Goal: Transaction & Acquisition: Purchase product/service

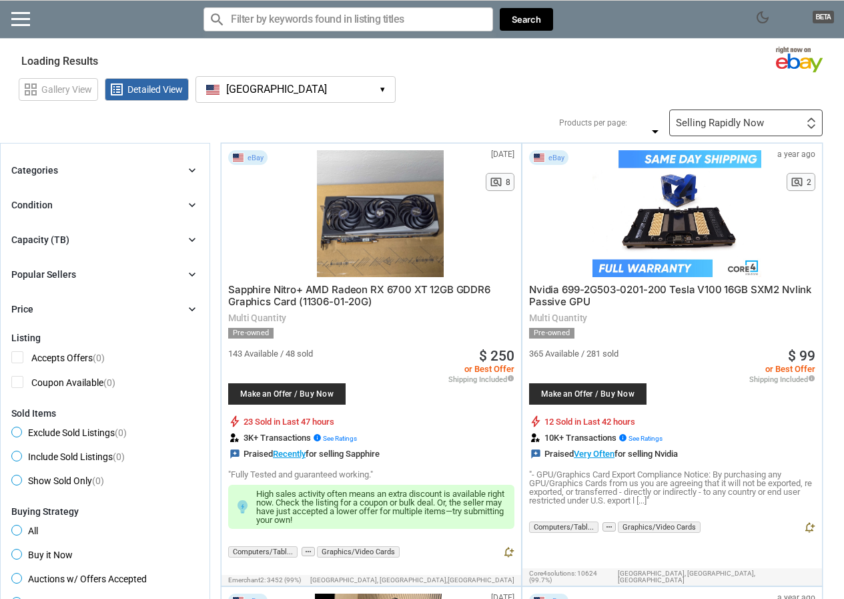
click at [355, 95] on button "[GEOGRAPHIC_DATA] [GEOGRAPHIC_DATA] ▾" at bounding box center [296, 89] width 200 height 27
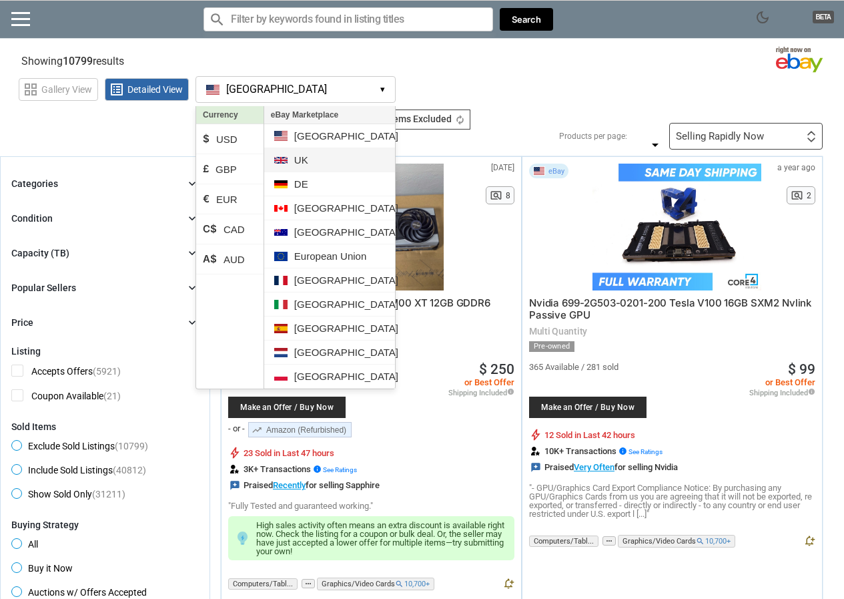
click at [324, 159] on li "UK" at bounding box center [329, 160] width 131 height 24
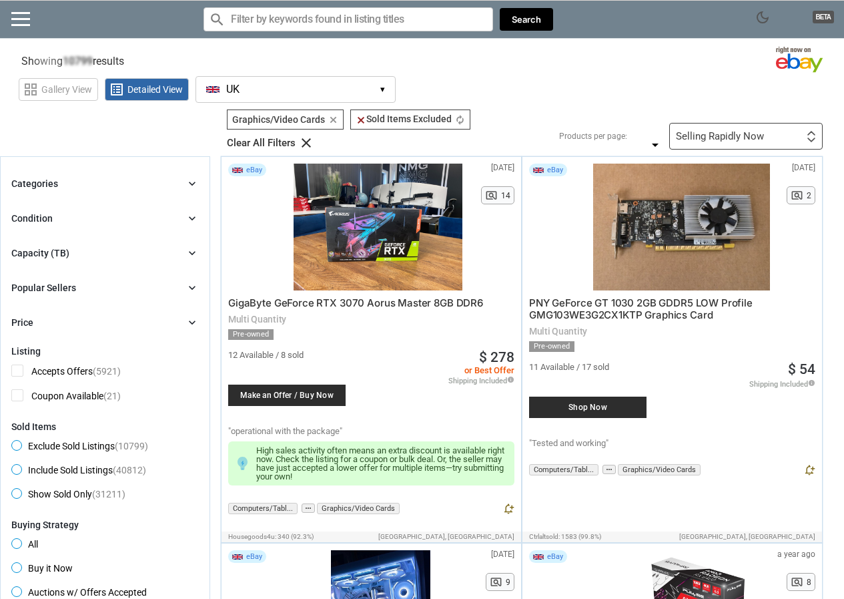
click at [306, 23] on input "Search for models" at bounding box center [349, 19] width 290 height 24
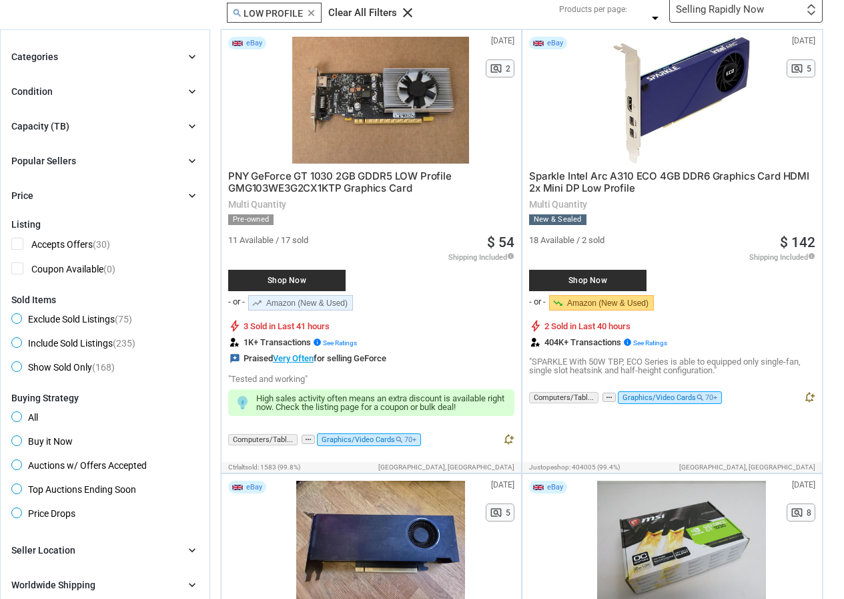
scroll to position [200, 0]
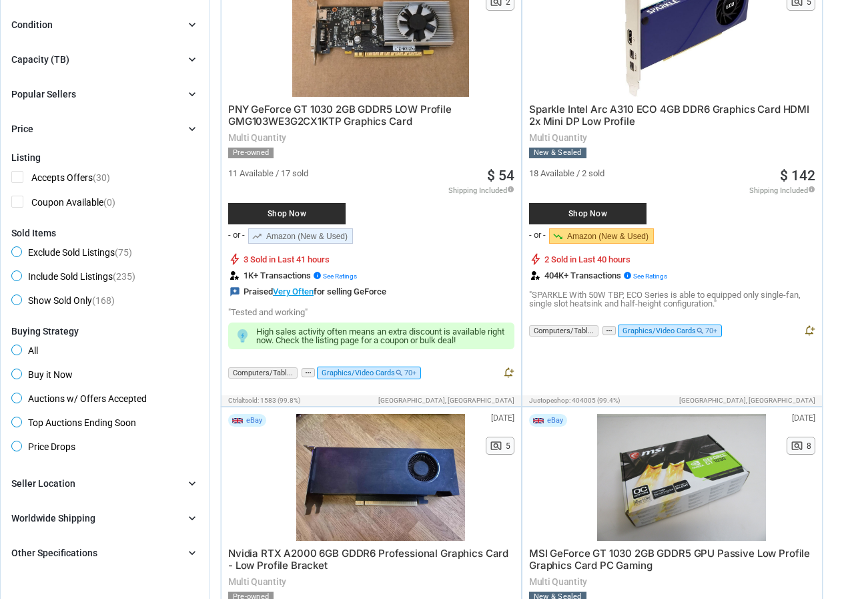
type input "low profile"
click at [17, 378] on span "Buy it Now" at bounding box center [41, 376] width 61 height 16
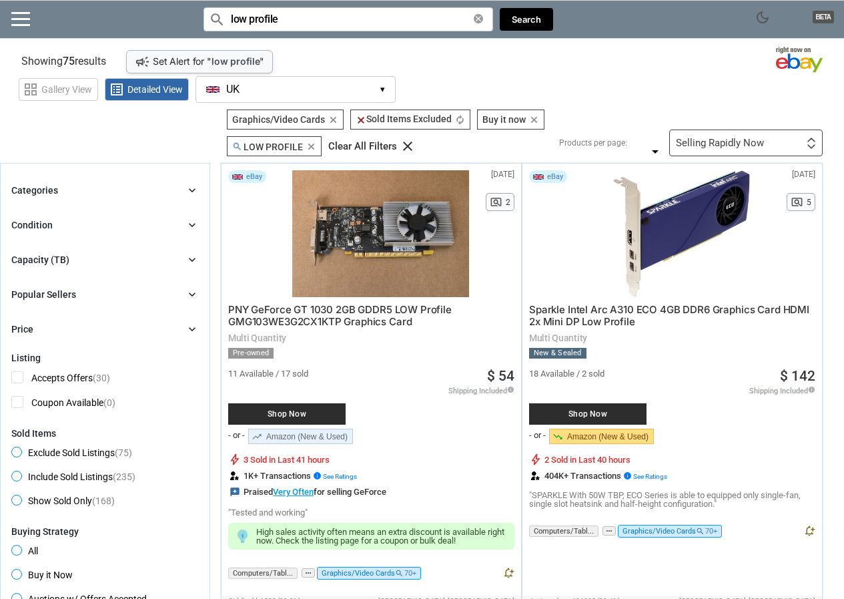
click at [73, 262] on div "Capacity (TB) chevron_right" at bounding box center [104, 260] width 187 height 16
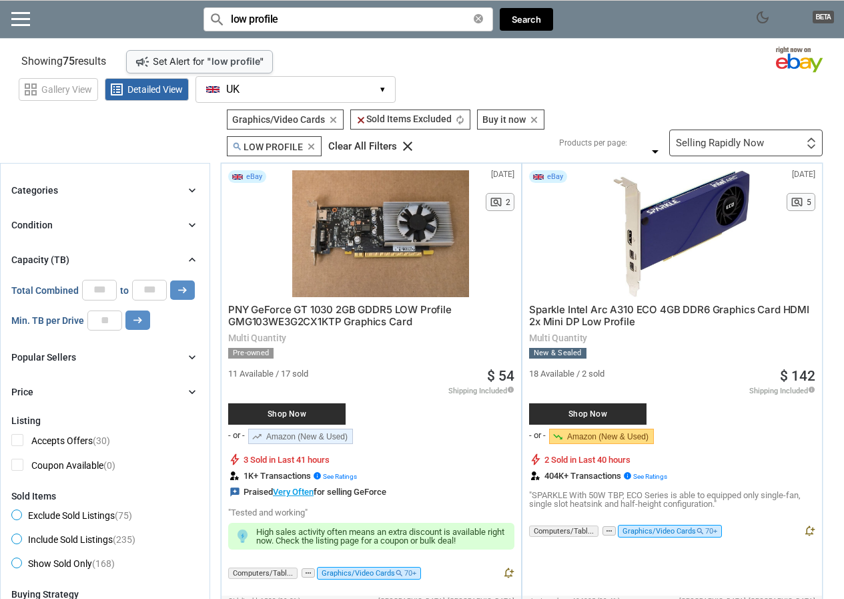
click at [73, 262] on div "Capacity (TB) chevron_right" at bounding box center [104, 260] width 187 height 16
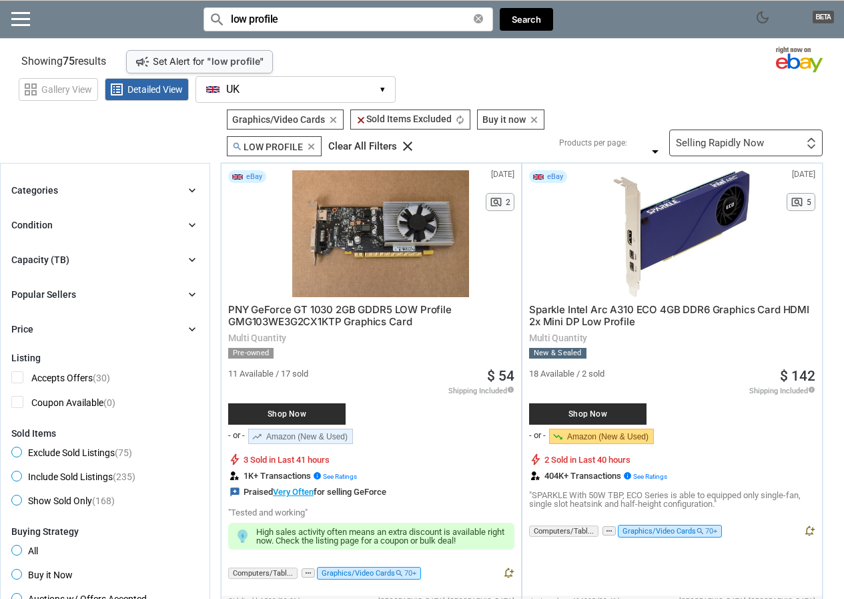
scroll to position [67, 0]
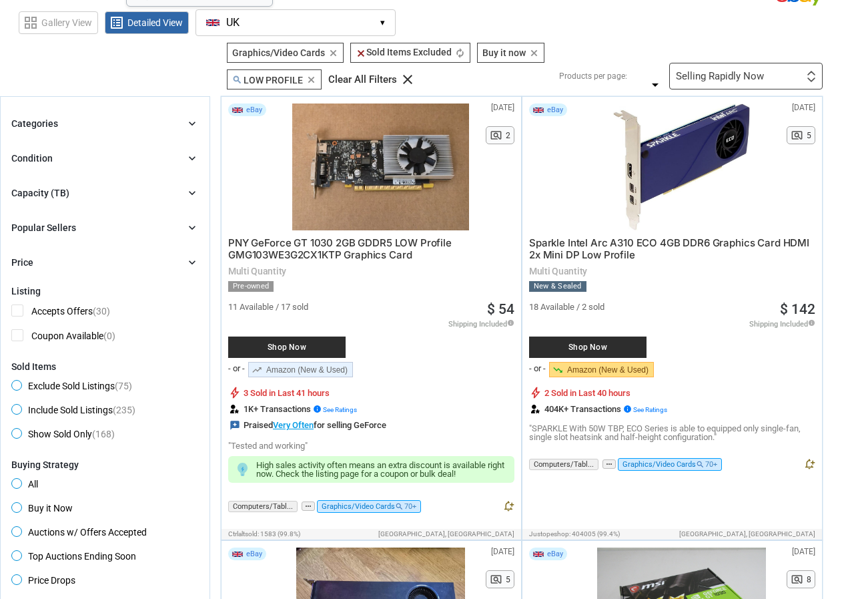
click at [58, 229] on div "Popular Sellers" at bounding box center [43, 227] width 65 height 13
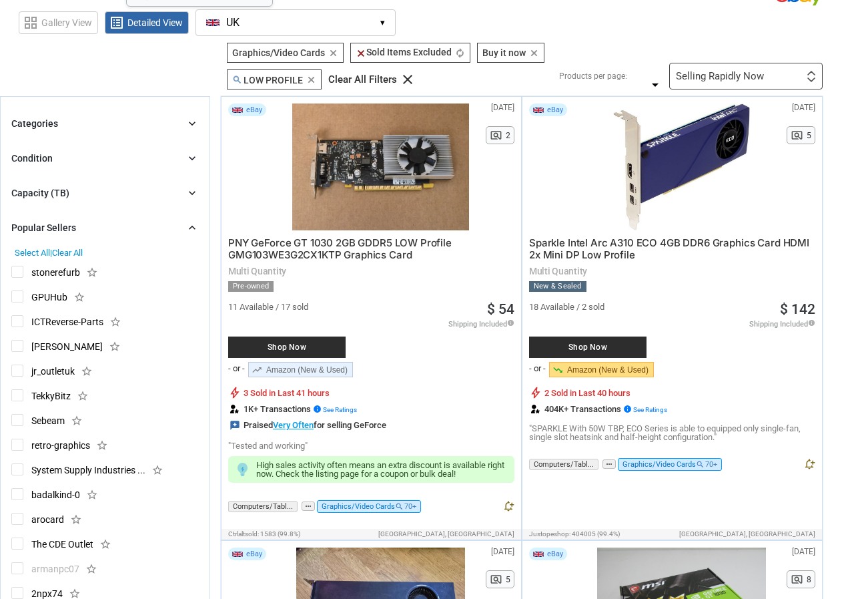
scroll to position [133, 0]
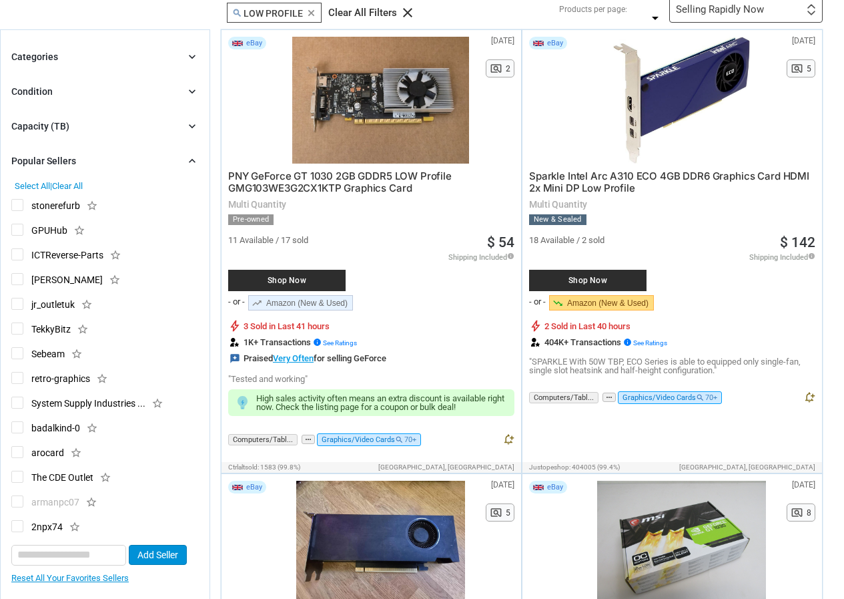
click at [29, 183] on span "Select All" at bounding box center [32, 186] width 35 height 10
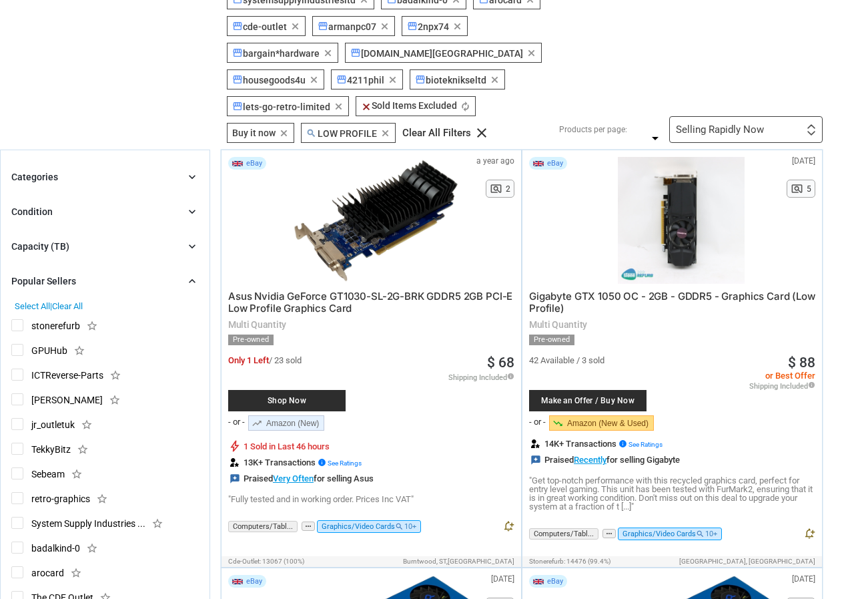
scroll to position [334, 0]
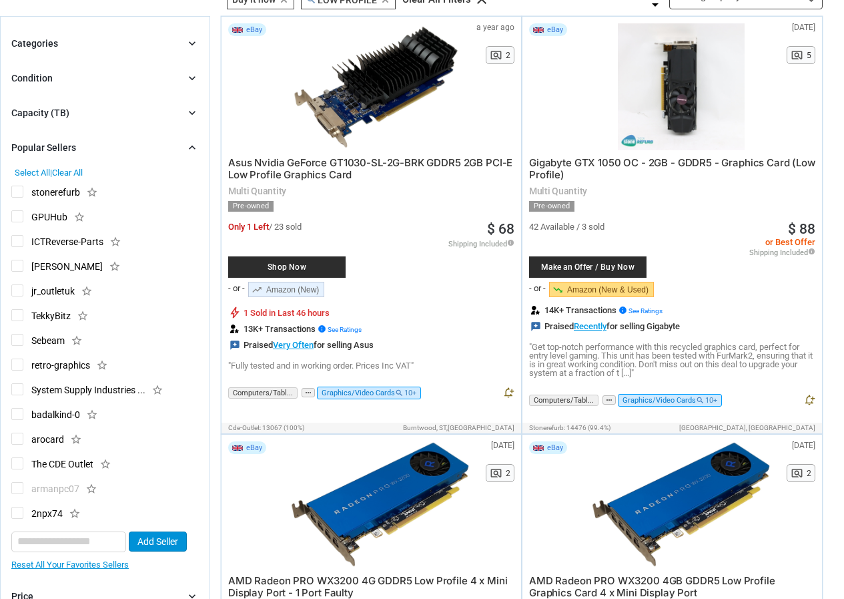
click at [129, 155] on div "Popular Sellers chevron_right" at bounding box center [104, 147] width 187 height 16
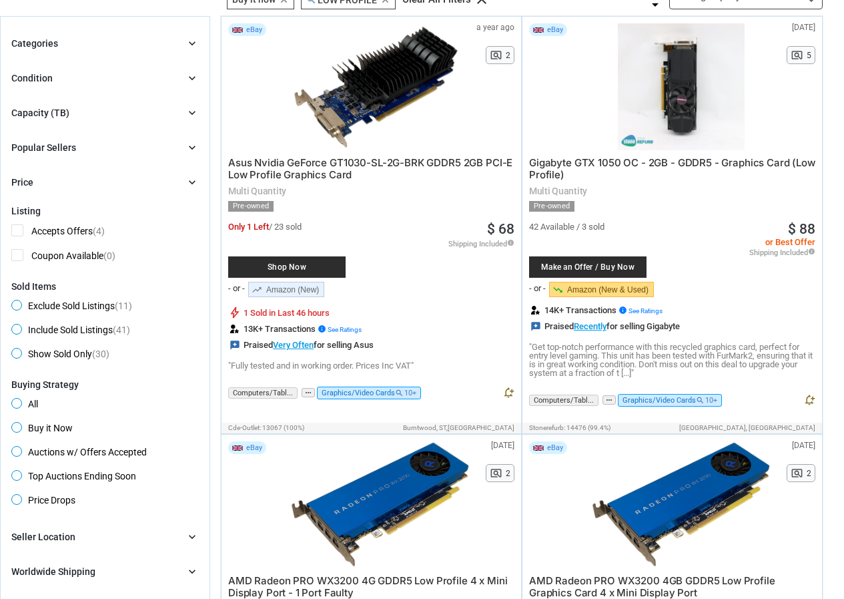
scroll to position [601, 0]
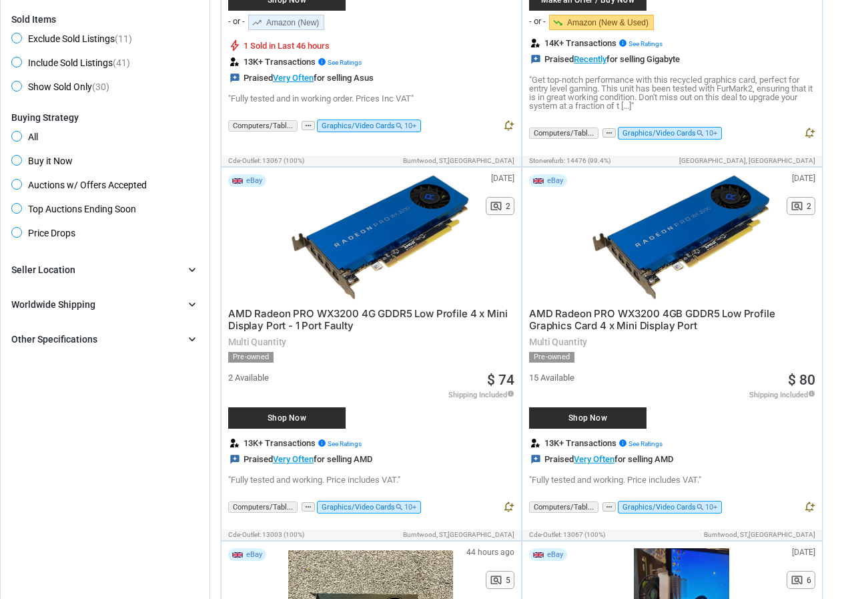
click at [22, 243] on span "Price Drops" at bounding box center [43, 235] width 64 height 16
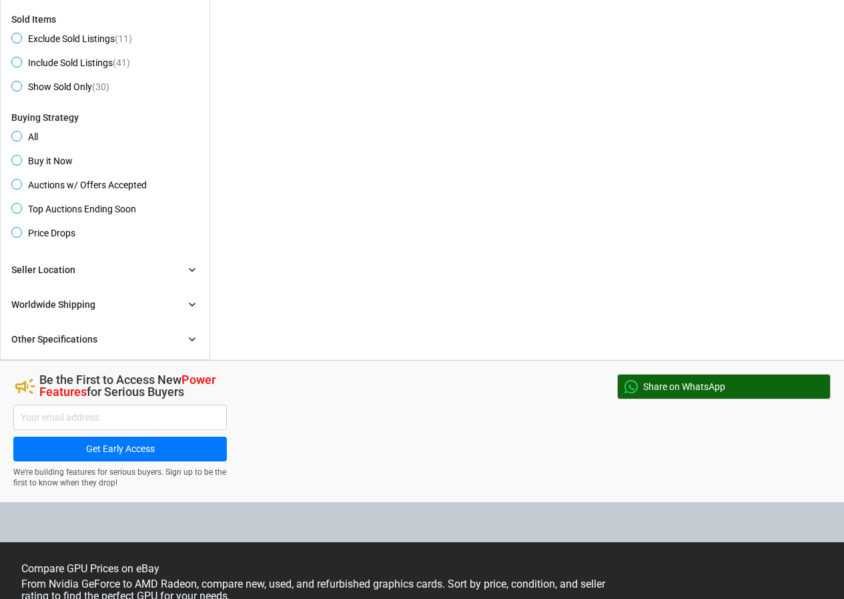
scroll to position [267, 0]
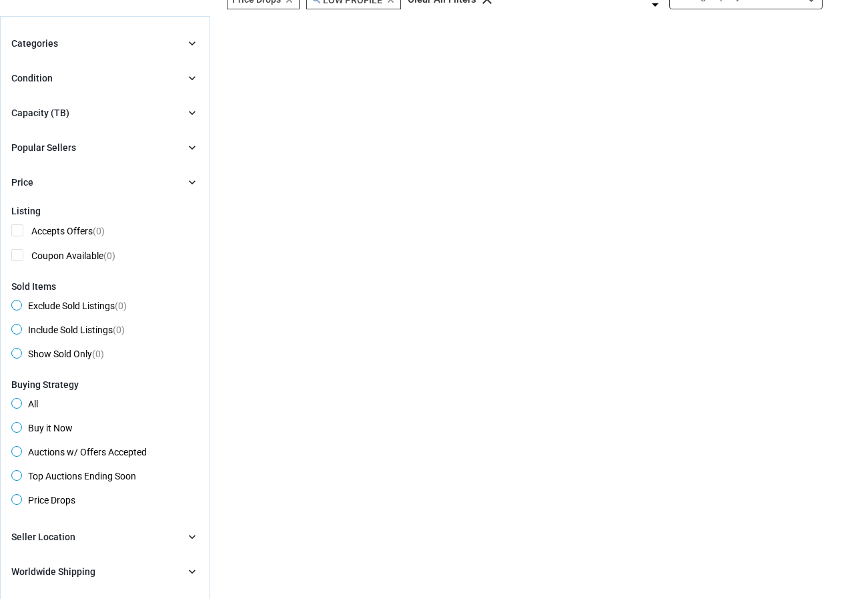
scroll to position [534, 0]
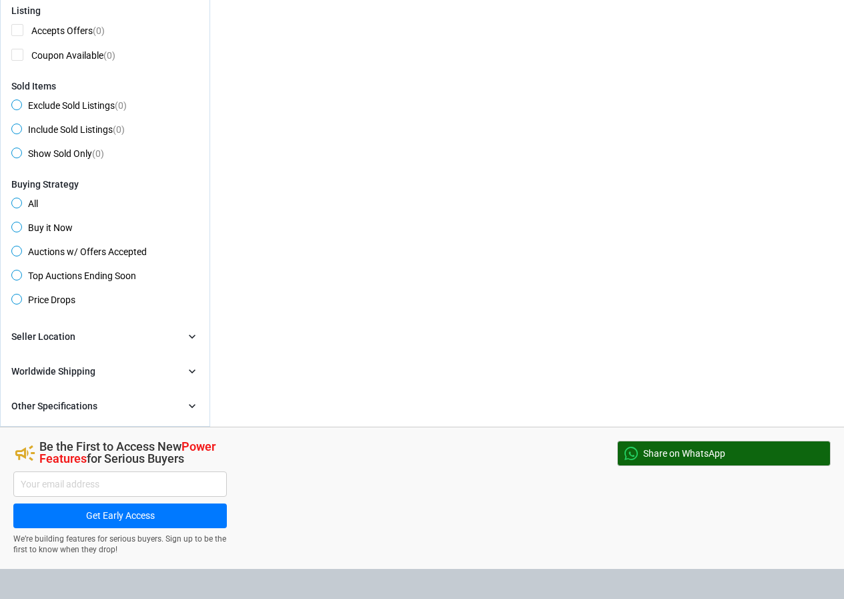
click at [20, 220] on div "Buying Strategy All Buy it Now Auctions w/ Offers Accepted Top Auctions Ending …" at bounding box center [104, 244] width 187 height 131
click at [19, 224] on span "Buy it Now" at bounding box center [41, 230] width 61 height 16
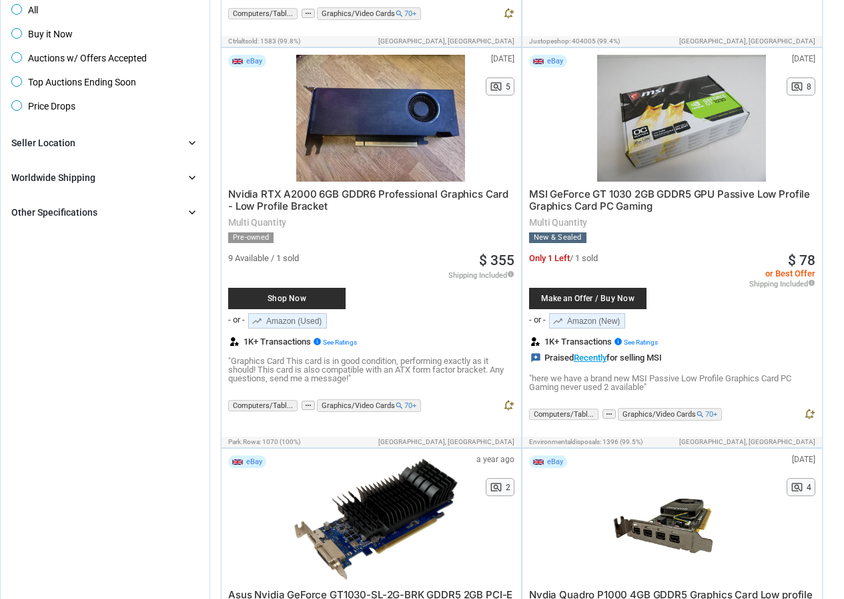
scroll to position [340, 0]
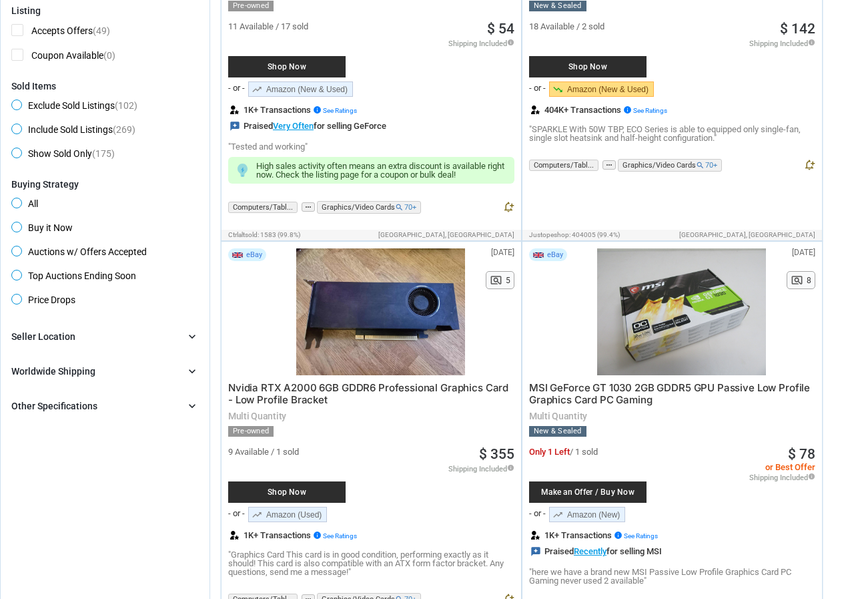
click at [173, 344] on div "Seller Location chevron_right" at bounding box center [104, 336] width 187 height 16
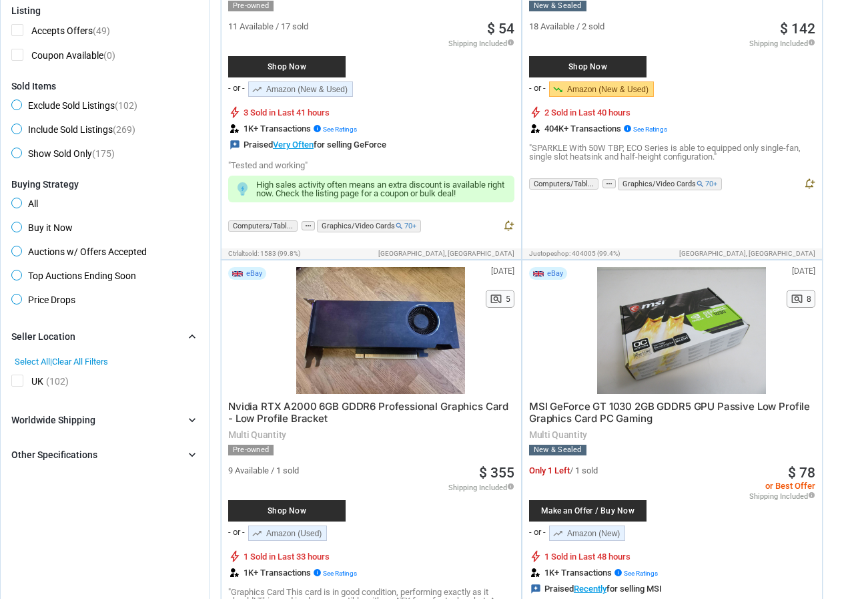
click at [22, 381] on span "UK" at bounding box center [27, 382] width 32 height 17
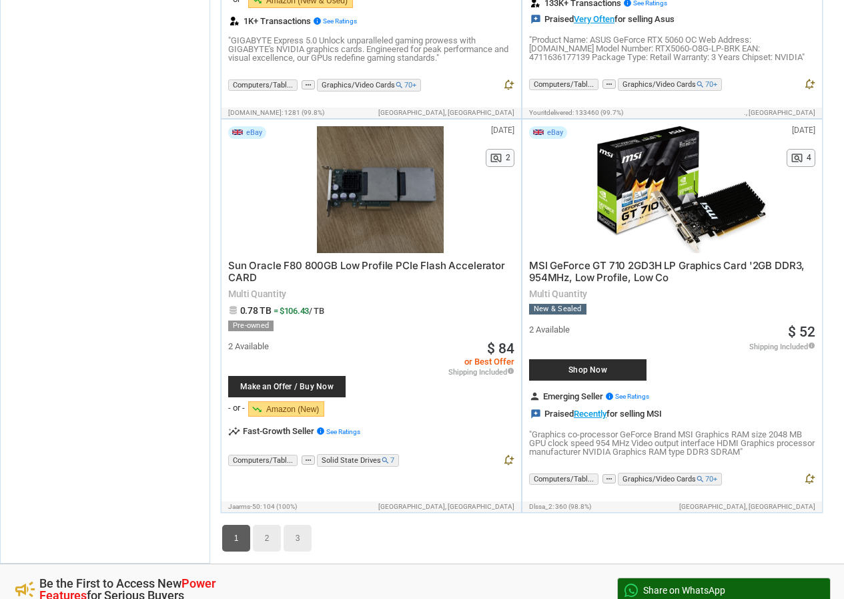
scroll to position [9348, 0]
